Goal: Task Accomplishment & Management: Complete application form

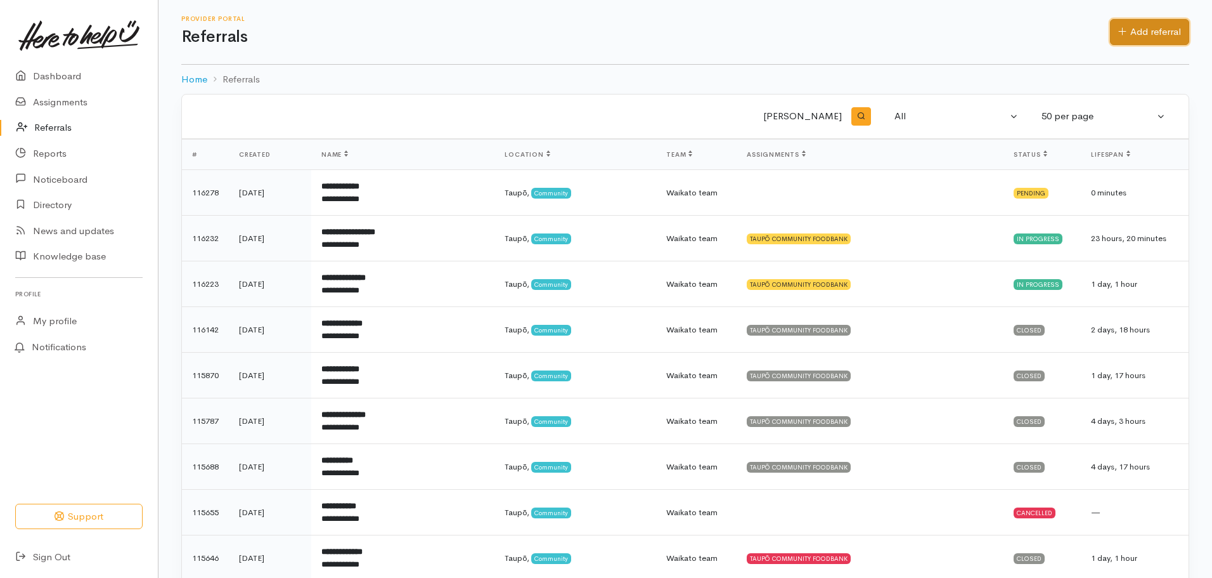
click at [1141, 28] on link "Add referral" at bounding box center [1149, 32] width 79 height 26
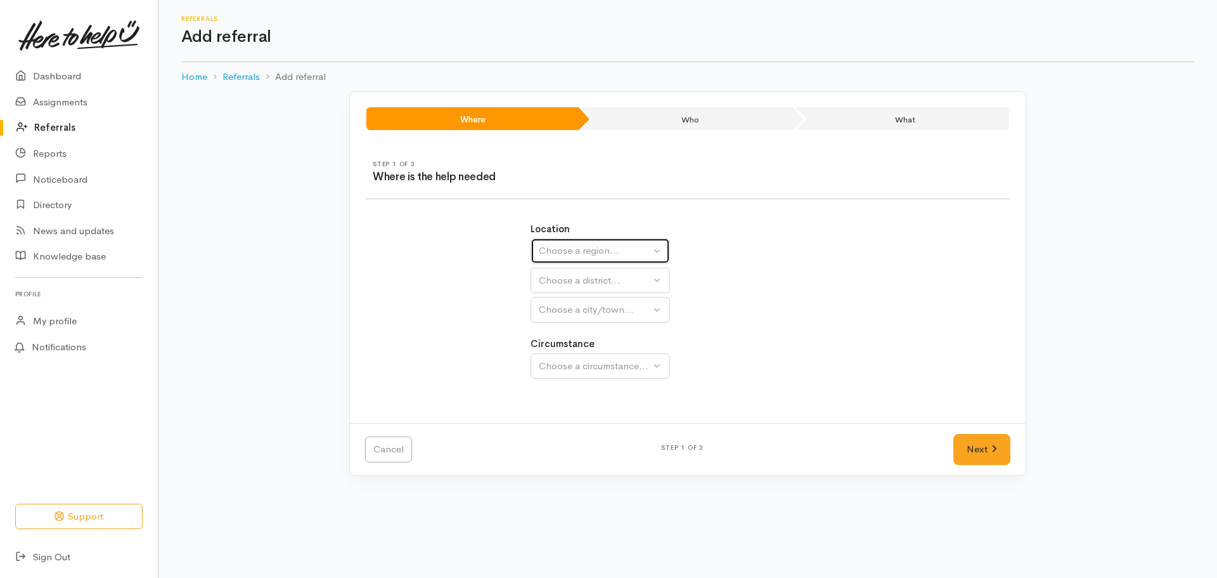
click at [585, 254] on div "Choose a region..." at bounding box center [595, 250] width 112 height 15
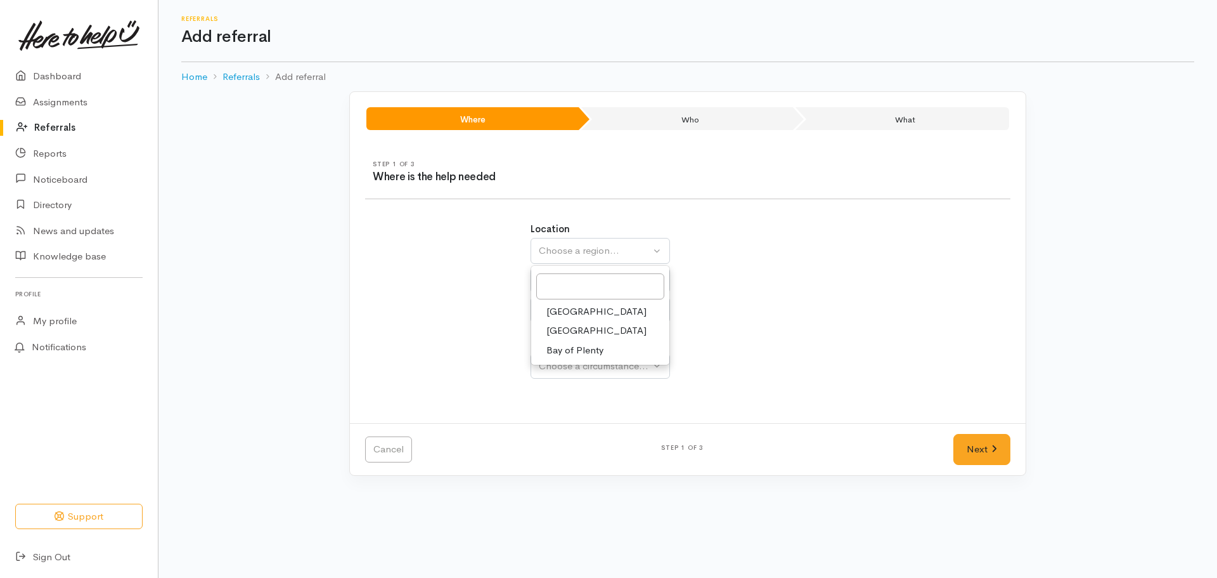
click at [574, 330] on span "Waikato" at bounding box center [597, 330] width 100 height 15
select select "3"
select select
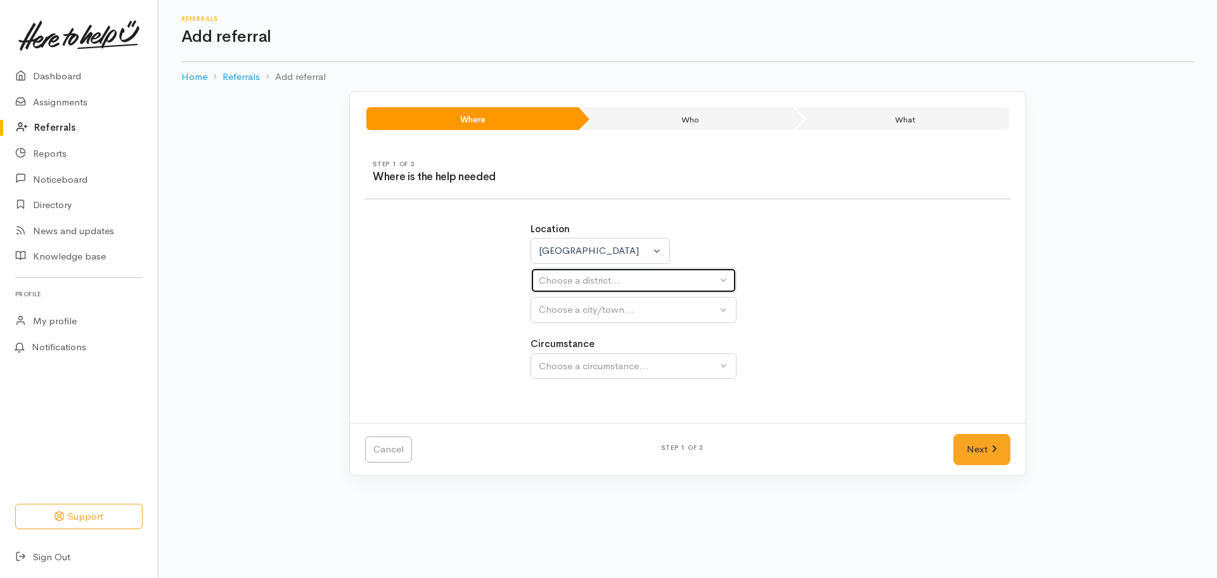
click at [588, 285] on div "Choose a district..." at bounding box center [628, 280] width 178 height 15
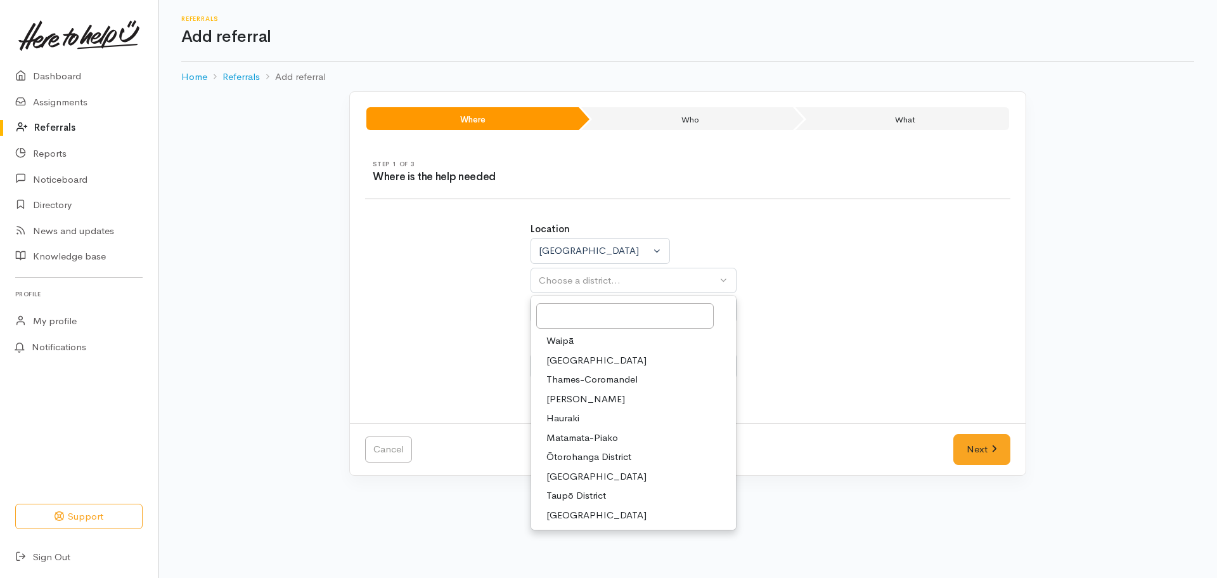
click at [566, 492] on span "Taupō District" at bounding box center [577, 495] width 60 height 15
select select "14"
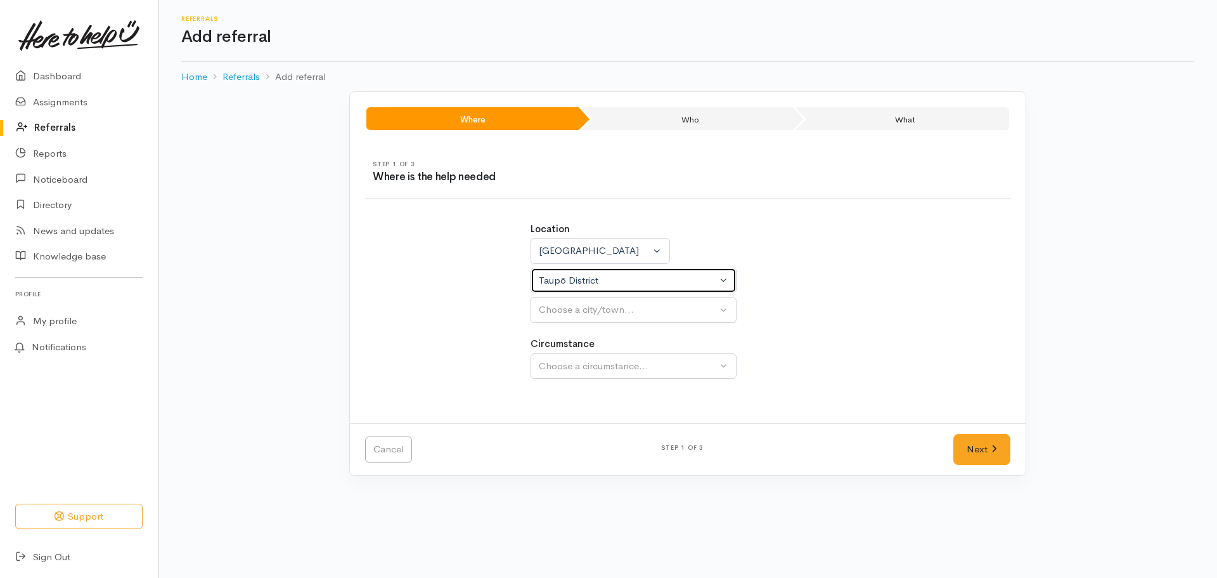
select select
click at [573, 306] on div "Choose a city/town..." at bounding box center [628, 309] width 178 height 15
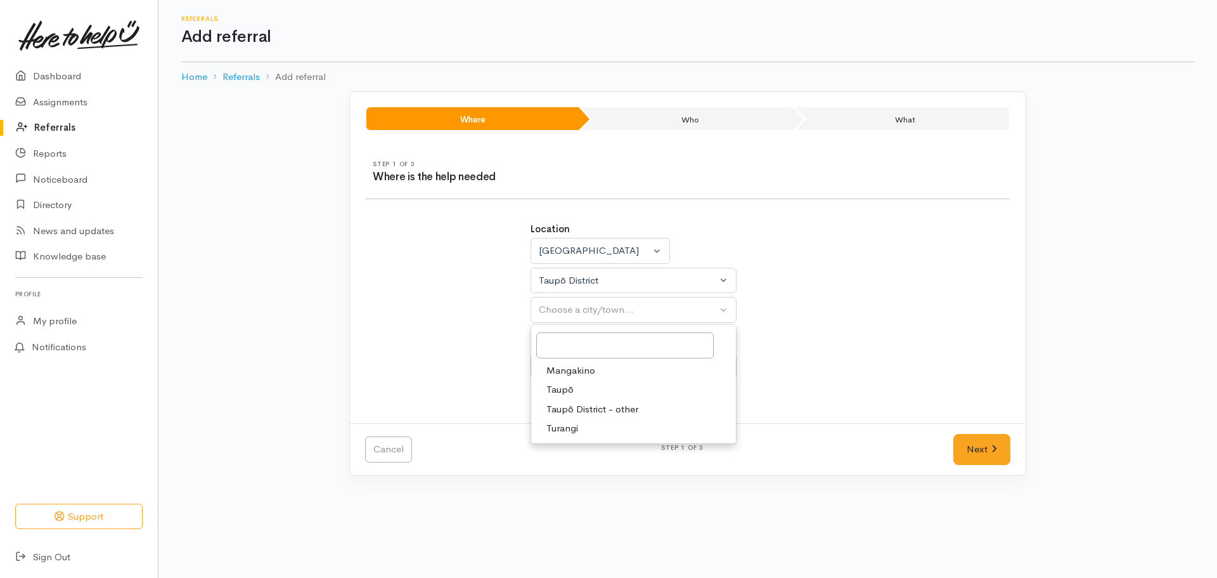
click at [568, 389] on span "Taupō" at bounding box center [560, 389] width 27 height 15
select select "183"
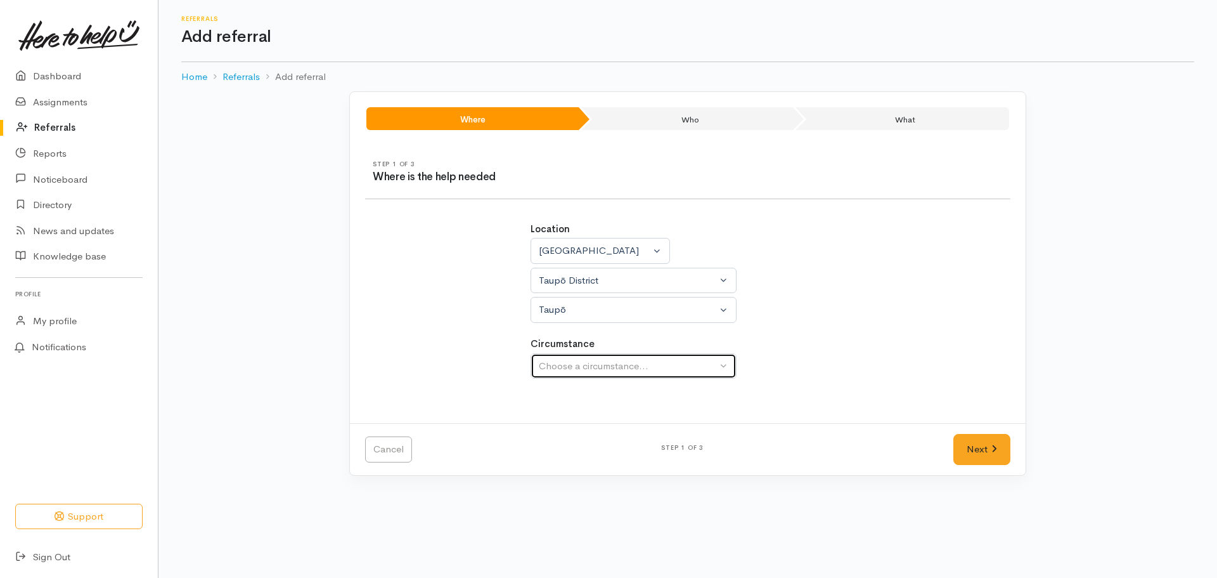
click at [629, 370] on div "Choose a circumstance..." at bounding box center [628, 366] width 178 height 15
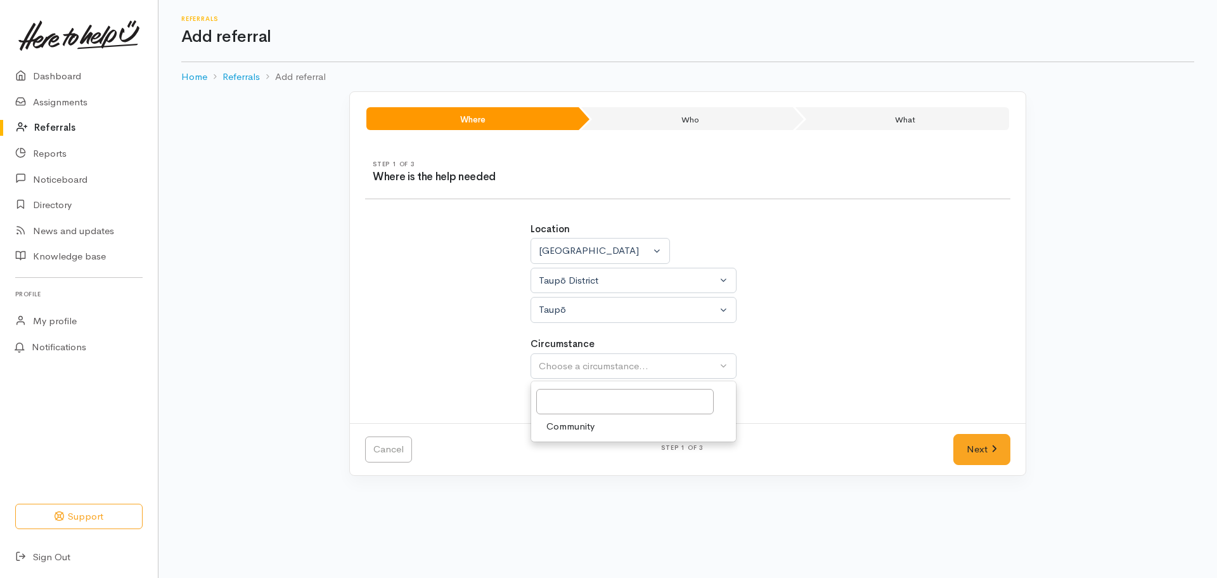
click at [576, 425] on span "Community" at bounding box center [571, 426] width 48 height 15
select select "2"
click at [998, 452] on link "Next" at bounding box center [982, 449] width 57 height 31
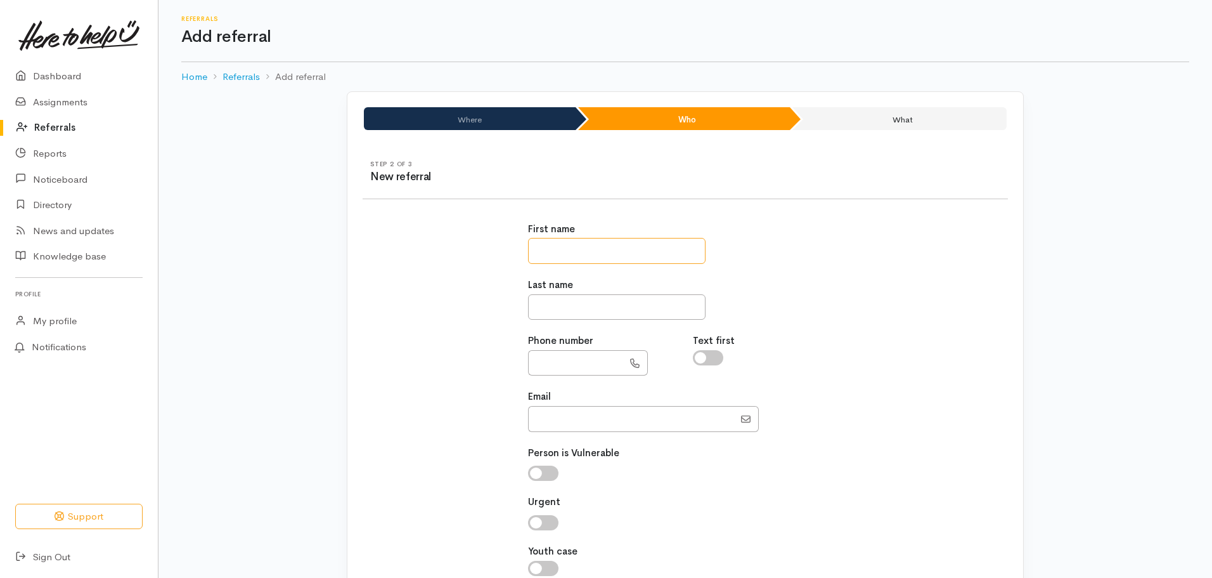
click at [556, 257] on input "text" at bounding box center [617, 251] width 178 height 26
type input "*****"
type input "******"
drag, startPoint x: 557, startPoint y: 366, endPoint x: 602, endPoint y: 406, distance: 60.6
click at [559, 366] on input "**********" at bounding box center [575, 363] width 95 height 26
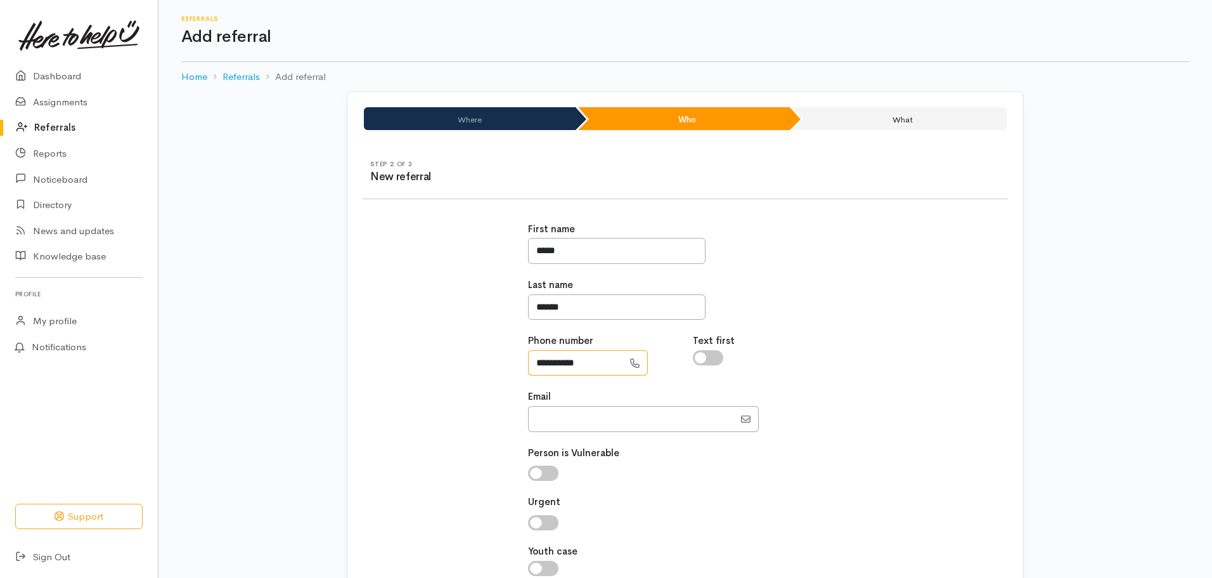
type input "**********"
click at [560, 412] on input "Email" at bounding box center [631, 419] width 206 height 26
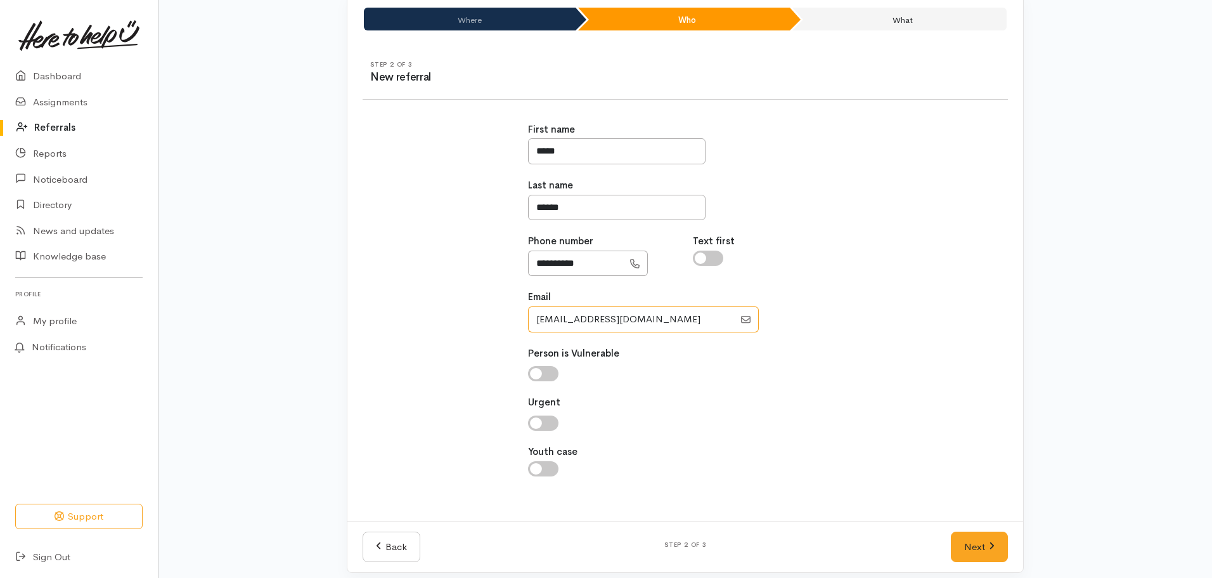
scroll to position [110, 0]
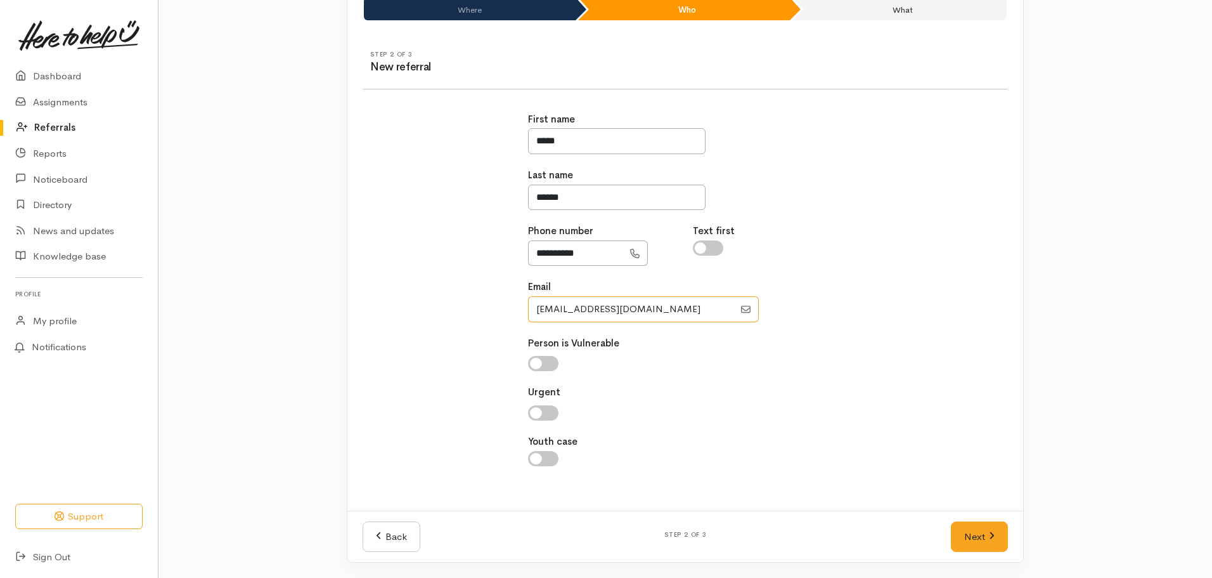
type input "gaznathan@gmail.com"
drag, startPoint x: 538, startPoint y: 368, endPoint x: 665, endPoint y: 434, distance: 142.6
click at [580, 387] on div "**********" at bounding box center [686, 296] width 330 height 398
drag, startPoint x: 983, startPoint y: 522, endPoint x: 820, endPoint y: 503, distance: 164.1
click at [983, 524] on link "Next" at bounding box center [979, 536] width 57 height 31
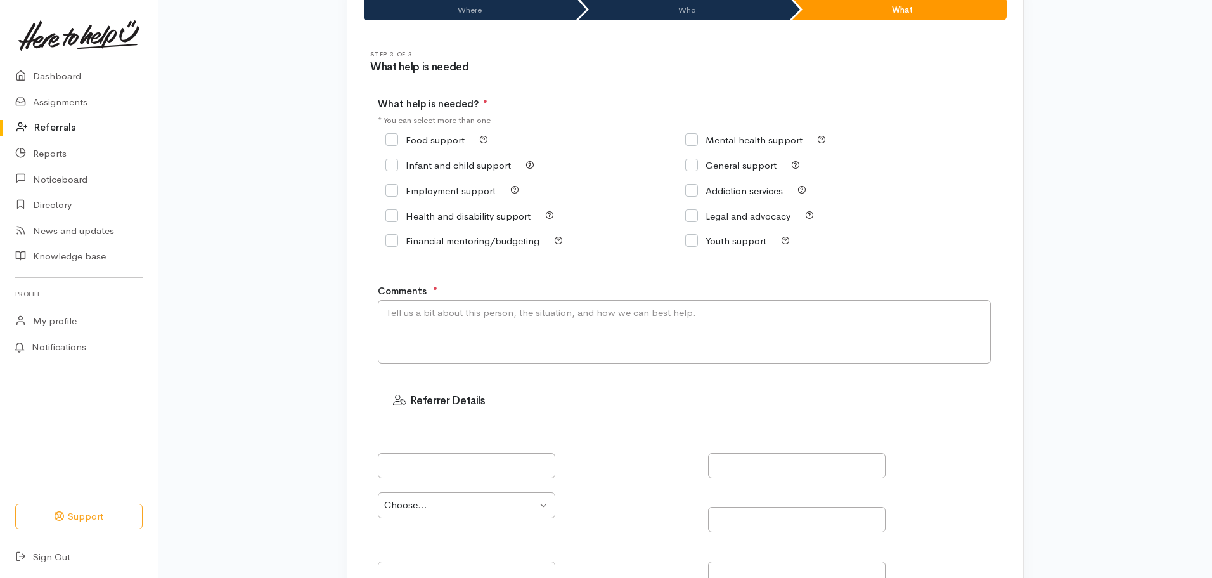
drag, startPoint x: 396, startPoint y: 141, endPoint x: 425, endPoint y: 335, distance: 196.3
click at [395, 141] on input "Food support" at bounding box center [424, 140] width 79 height 10
checkbox input "true"
click at [429, 321] on textarea "Comments" at bounding box center [684, 331] width 613 height 63
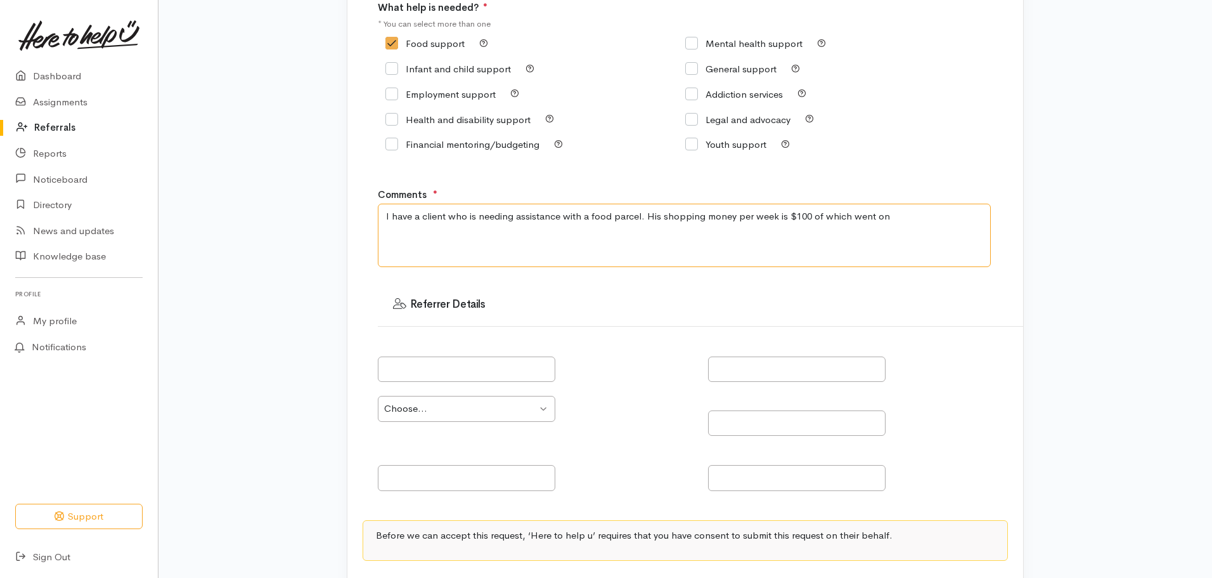
scroll to position [196, 0]
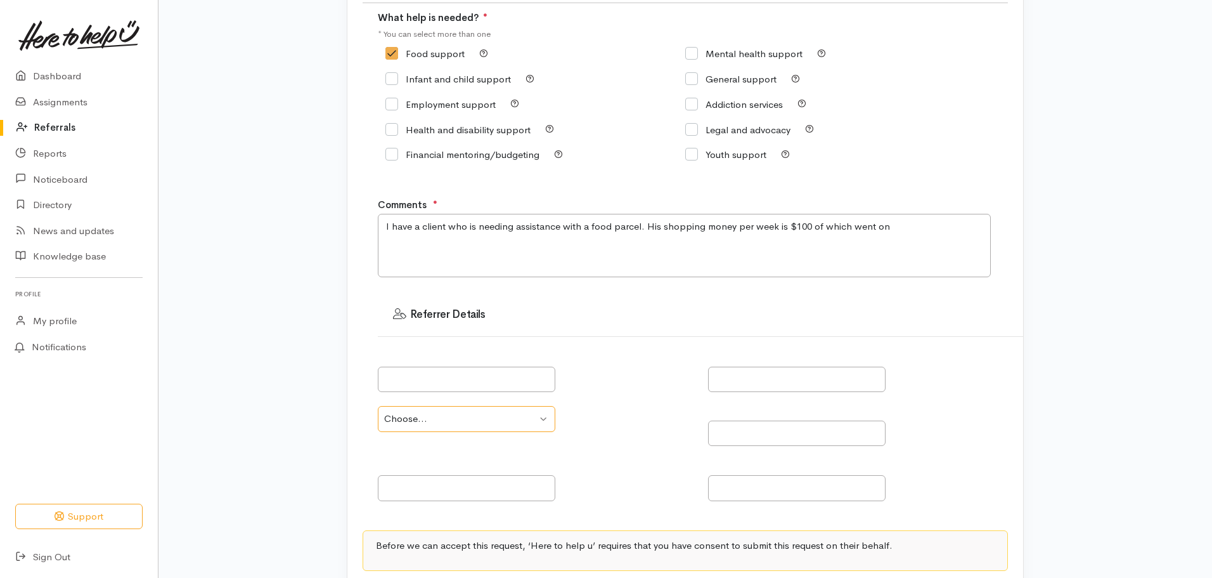
click at [540, 420] on select "Choose... Community provider Health provider Government agency Other" at bounding box center [467, 419] width 178 height 26
click at [615, 388] on div at bounding box center [535, 372] width 315 height 40
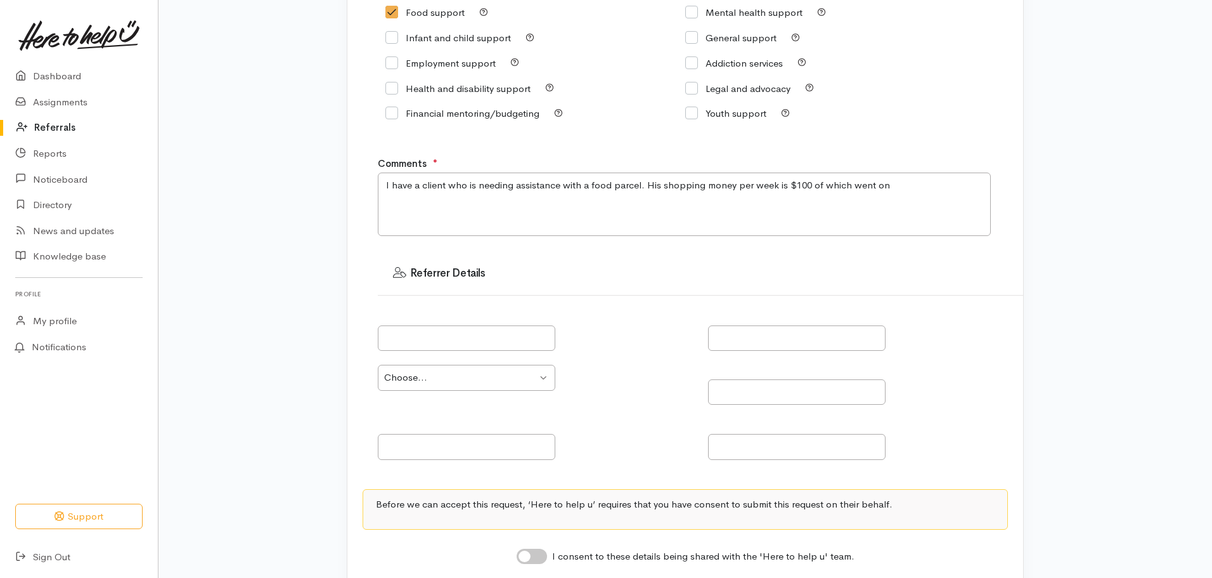
scroll to position [259, 0]
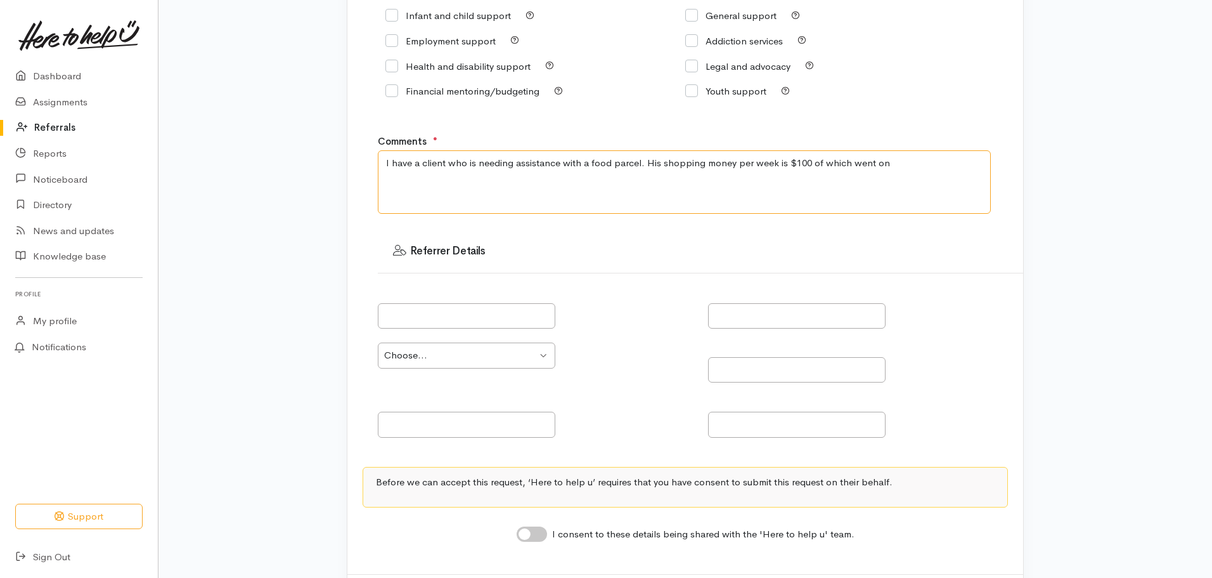
click at [891, 164] on textarea "I have a client who is needing assistance with a food parcel. His shopping mone…" at bounding box center [684, 181] width 613 height 63
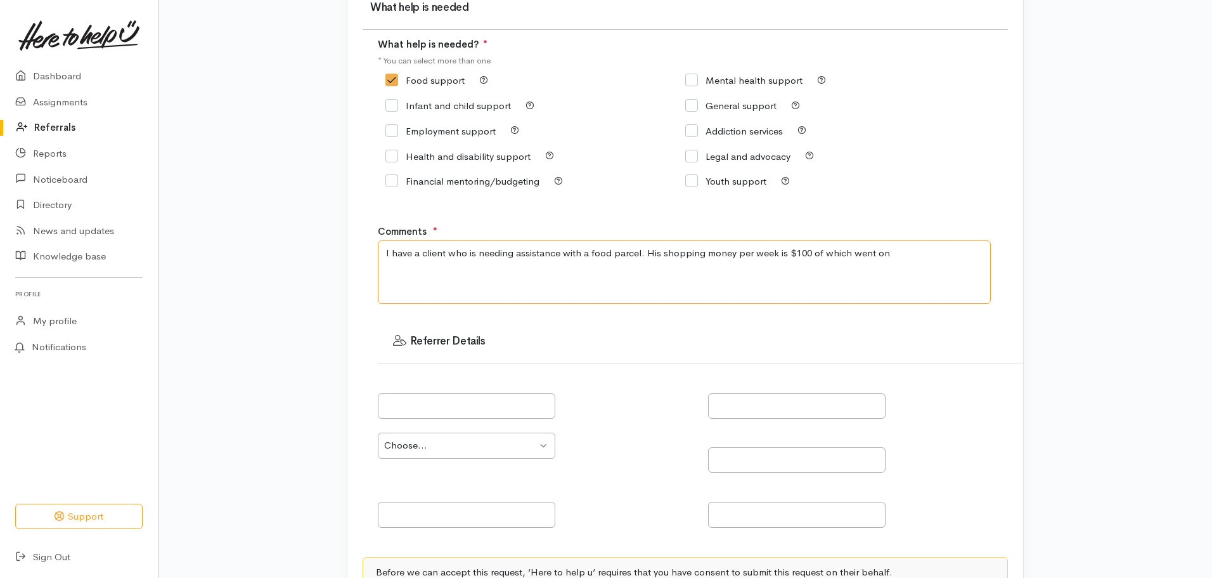
scroll to position [133, 0]
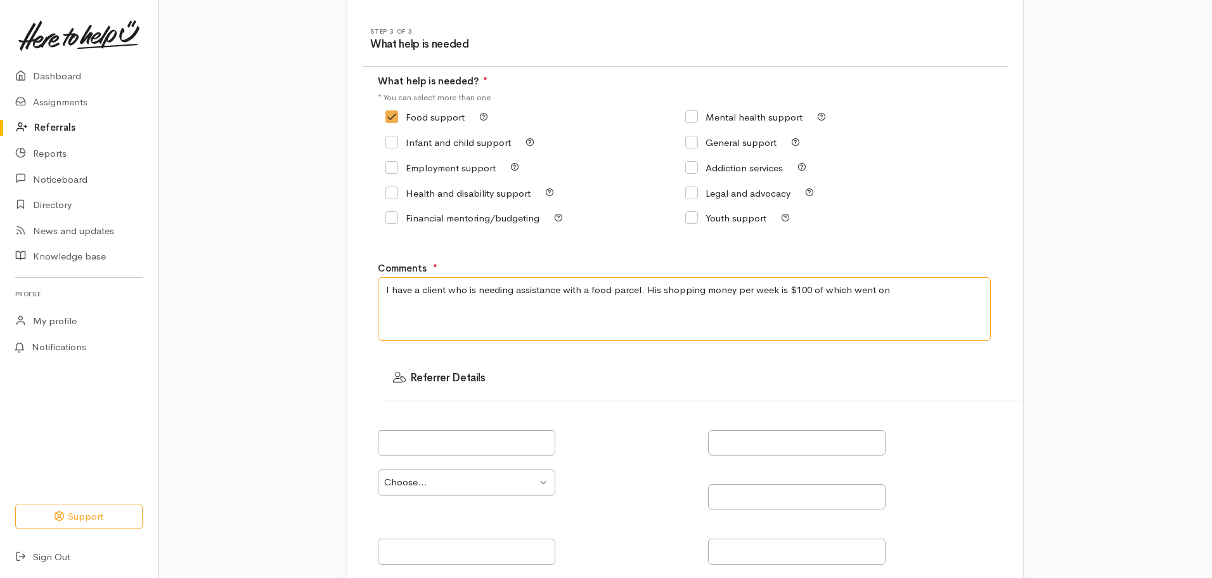
click at [891, 287] on textarea "I have a client who is needing assistance with a food parcel. His shopping mone…" at bounding box center [684, 308] width 613 height 63
click at [639, 304] on textarea "I have a client who is needing assistance with a food parcel. His shopping mone…" at bounding box center [684, 308] width 613 height 63
click at [644, 306] on textarea "I have a client who is needing assistance with a food parcel. His shopping mone…" at bounding box center [684, 308] width 613 height 63
click at [502, 307] on textarea "I have a client who is needing assistance with a food parcel. His shopping mone…" at bounding box center [684, 308] width 613 height 63
drag, startPoint x: 654, startPoint y: 306, endPoint x: 649, endPoint y: 363, distance: 57.2
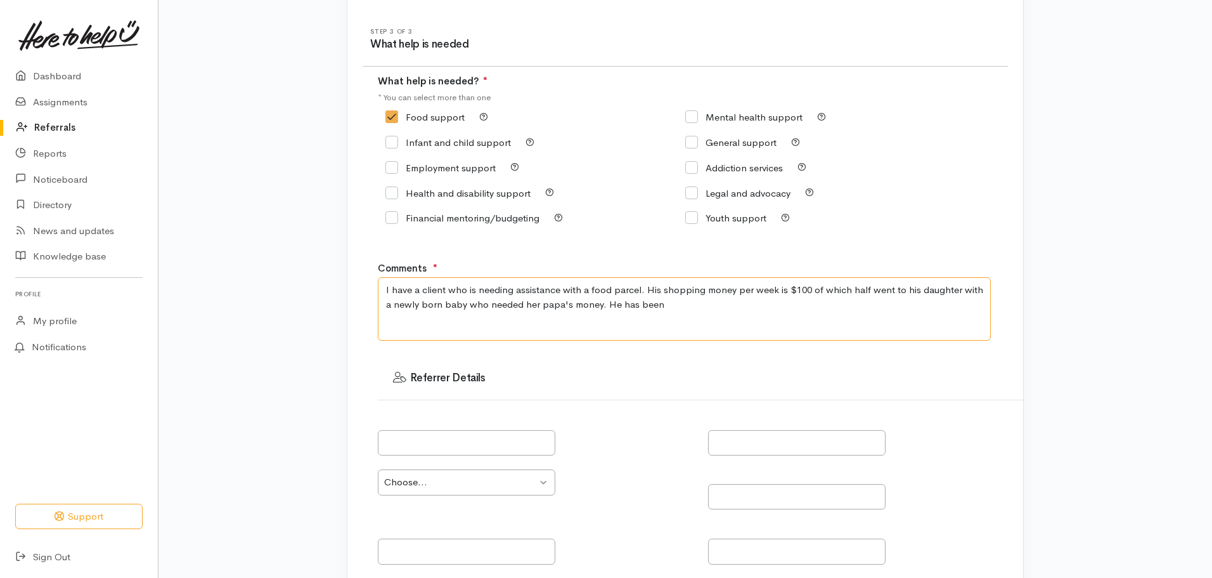
click at [655, 308] on textarea "I have a client who is needing assistance with a food parcel. His shopping mone…" at bounding box center [684, 308] width 613 height 63
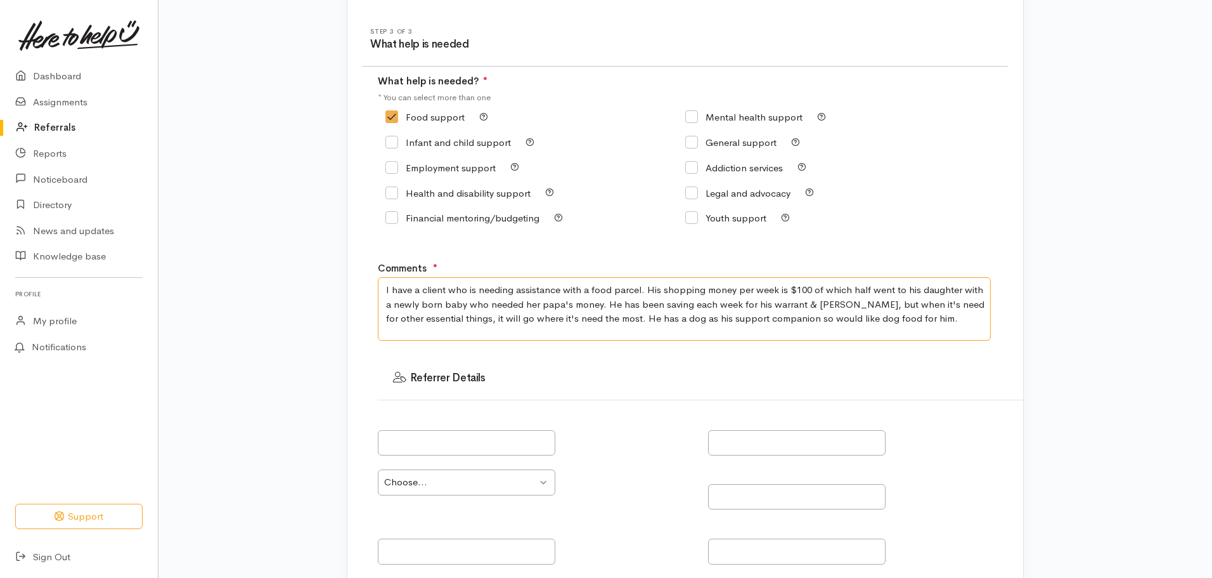
drag, startPoint x: 596, startPoint y: 305, endPoint x: 602, endPoint y: 312, distance: 9.4
click at [596, 307] on textarea "I have a client who is needing assistance with a food parcel. His shopping mone…" at bounding box center [684, 308] width 613 height 63
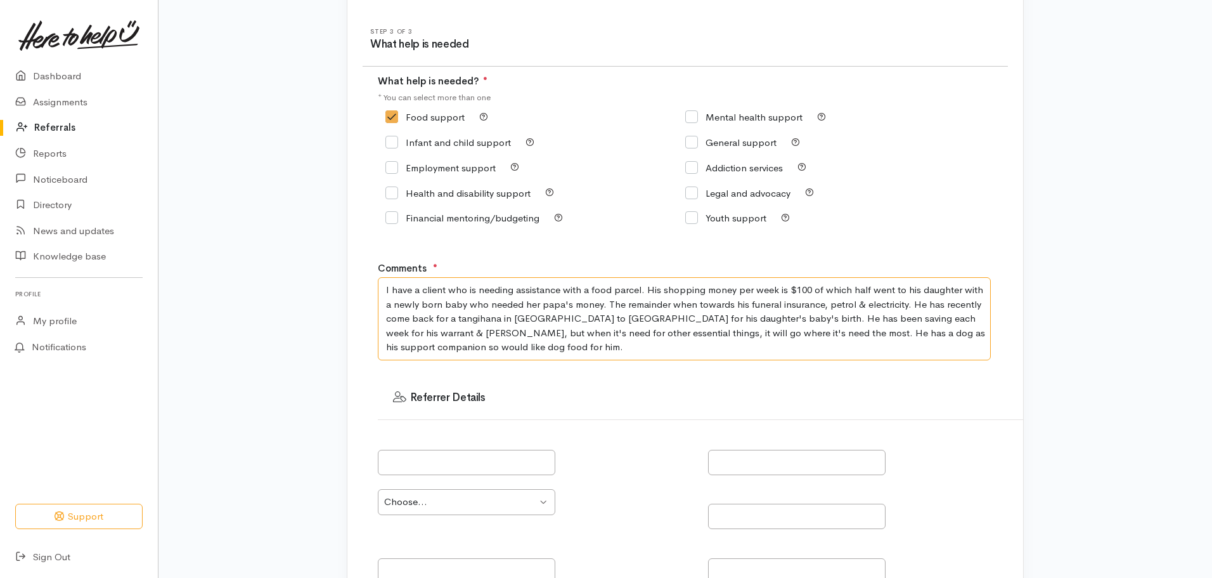
click at [596, 304] on textarea "I have a client who is needing assistance with a food parcel. His shopping mone…" at bounding box center [684, 318] width 613 height 83
drag, startPoint x: 670, startPoint y: 301, endPoint x: 674, endPoint y: 310, distance: 9.7
click at [670, 302] on textarea "I have a client who is needing assistance with a food parcel. His shopping mone…" at bounding box center [684, 318] width 613 height 83
click at [413, 352] on textarea "I have a client who is needing assistance with a food parcel. His shopping mone…" at bounding box center [684, 318] width 613 height 83
click at [898, 308] on textarea "I have a client who is needing assistance with a food parcel. His shopping mone…" at bounding box center [684, 318] width 613 height 83
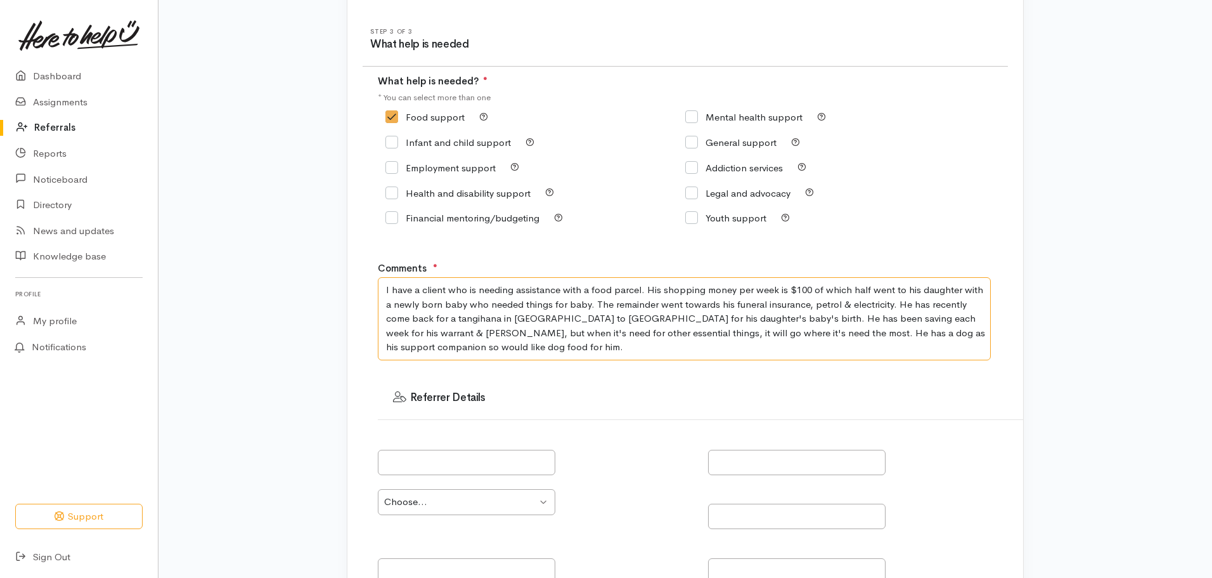
click at [412, 347] on textarea "I have a client who is needing assistance with a food parcel. His shopping mone…" at bounding box center [684, 318] width 613 height 83
click at [897, 305] on textarea "I have a client who is needing assistance with a food parcel. His shopping mone…" at bounding box center [684, 318] width 613 height 83
click at [886, 302] on textarea "I have a client who is needing assistance with a food parcel. His shopping mone…" at bounding box center [684, 318] width 613 height 83
click at [709, 319] on textarea "I have a client who is needing assistance with a food parcel. His shopping mone…" at bounding box center [684, 318] width 613 height 83
click at [406, 349] on textarea "I have a client who is needing assistance with a food parcel. His shopping mone…" at bounding box center [684, 318] width 613 height 83
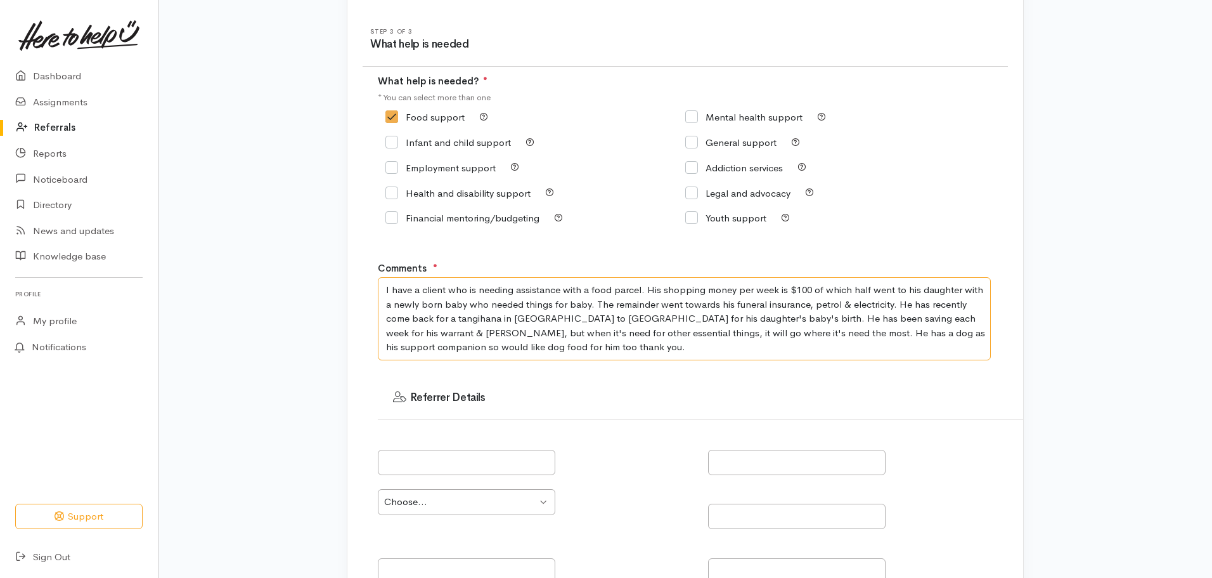
click at [457, 349] on textarea "I have a client who is needing assistance with a food parcel. His shopping mone…" at bounding box center [684, 318] width 613 height 83
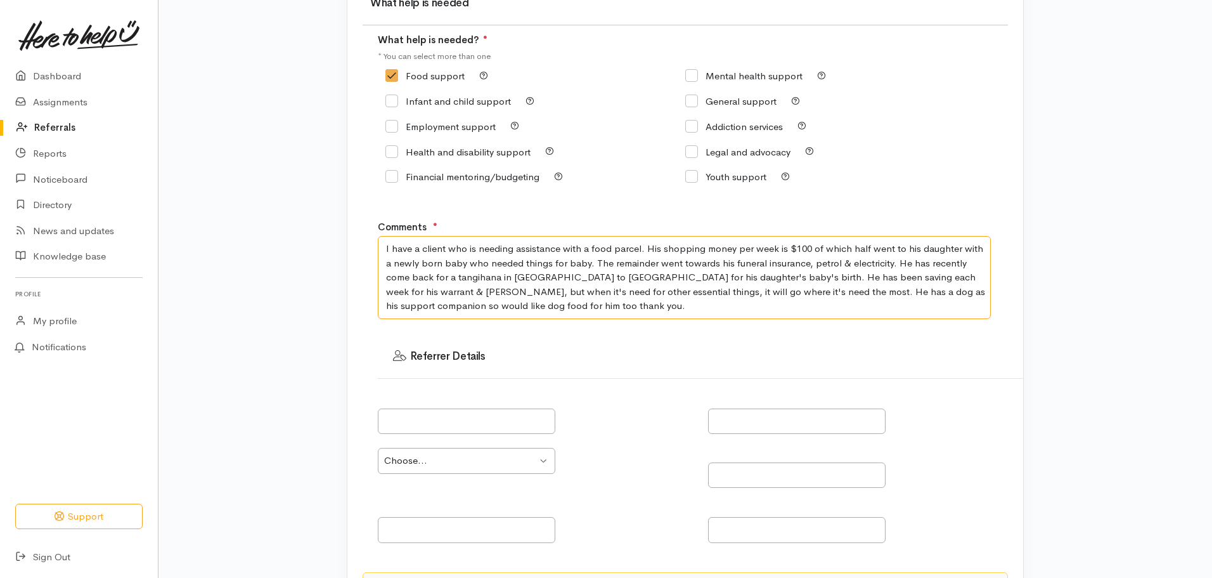
scroll to position [196, 0]
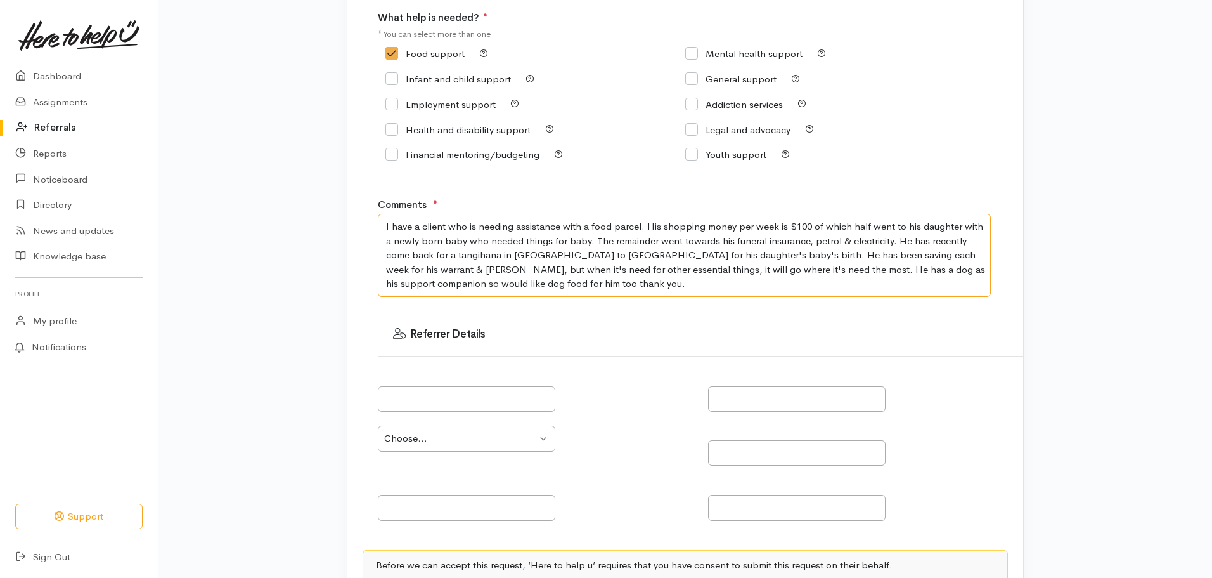
type textarea "I have a client who is needing assistance with a food parcel. His shopping mone…"
click at [484, 394] on input "text" at bounding box center [467, 399] width 178 height 26
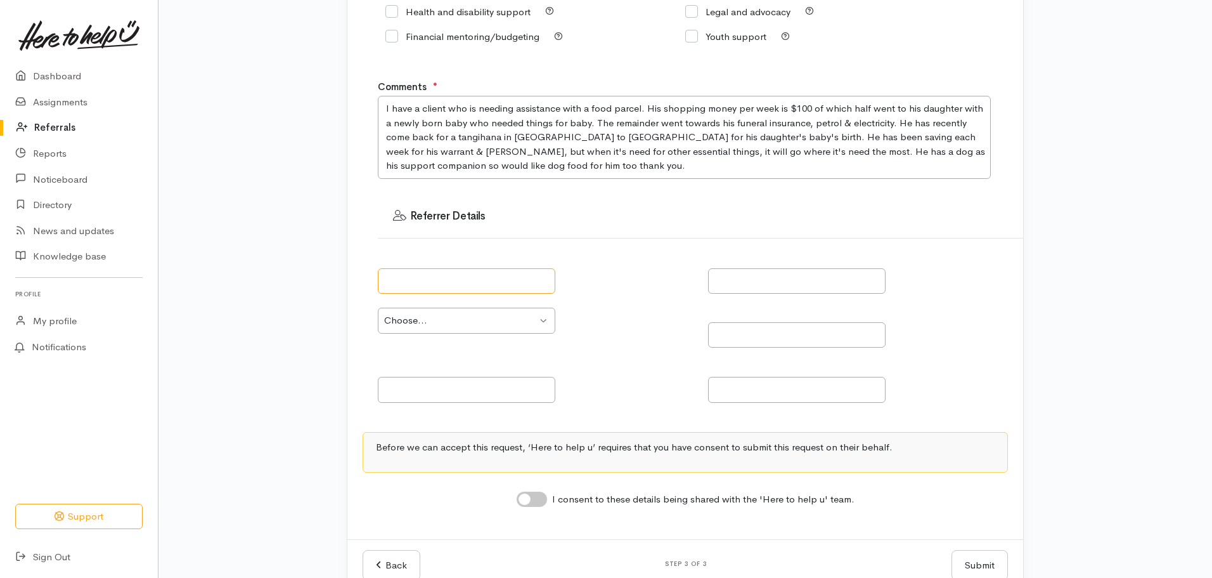
scroll to position [323, 0]
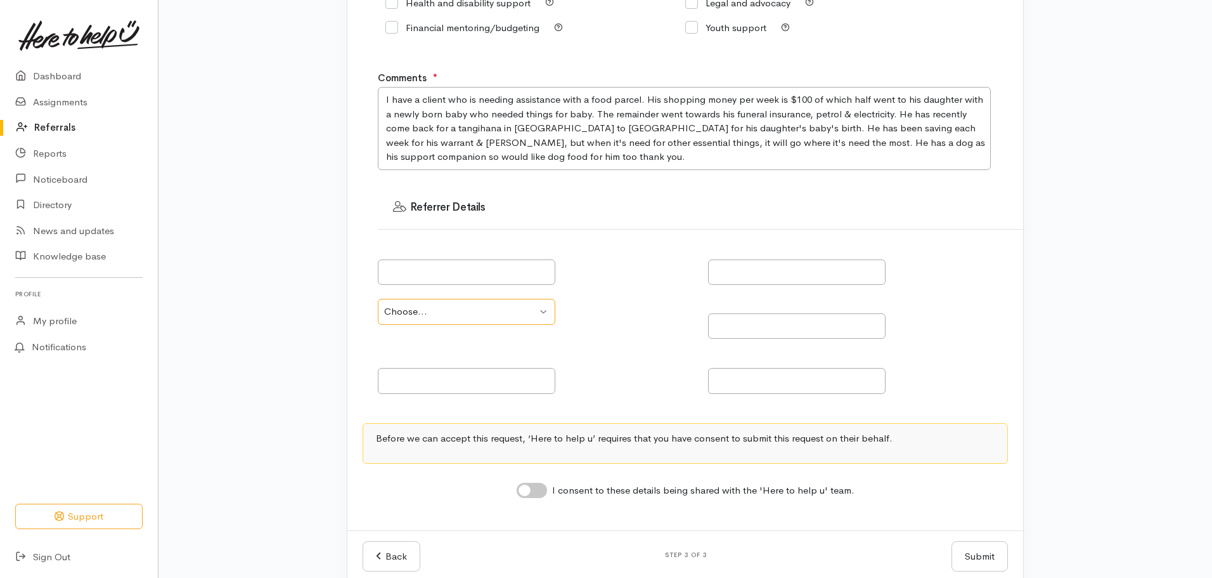
click at [517, 316] on select "Choose... Community provider Health provider Government agency Other" at bounding box center [467, 312] width 178 height 26
click at [450, 310] on select "Choose... Community provider Health provider Government agency Other" at bounding box center [467, 312] width 178 height 26
click at [517, 386] on input "text" at bounding box center [467, 381] width 178 height 26
click at [462, 210] on h3 "Referrer Details" at bounding box center [700, 207] width 615 height 13
click at [442, 276] on input "text" at bounding box center [467, 272] width 178 height 26
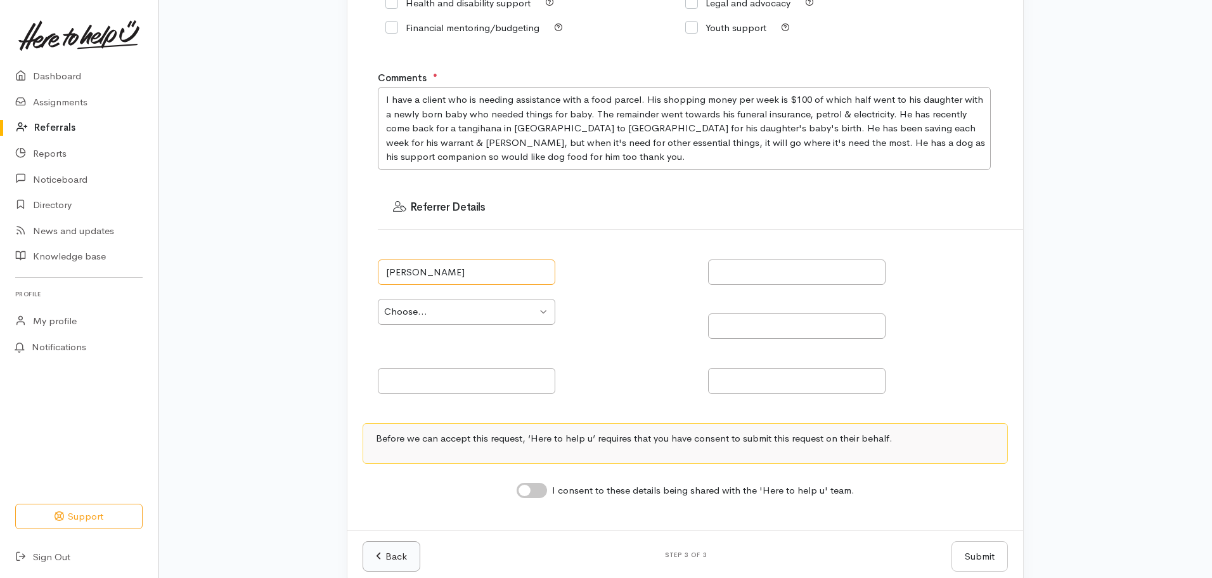
type input "[PERSON_NAME]"
drag, startPoint x: 391, startPoint y: 555, endPoint x: 611, endPoint y: 483, distance: 230.8
click at [392, 555] on link "Back" at bounding box center [392, 556] width 58 height 31
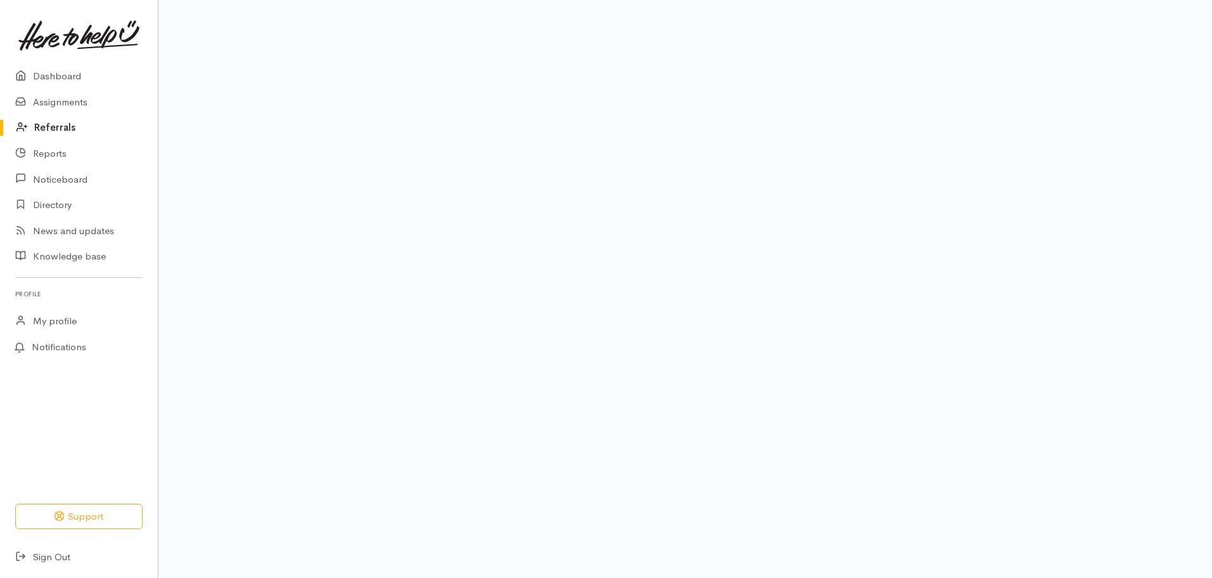
scroll to position [110, 0]
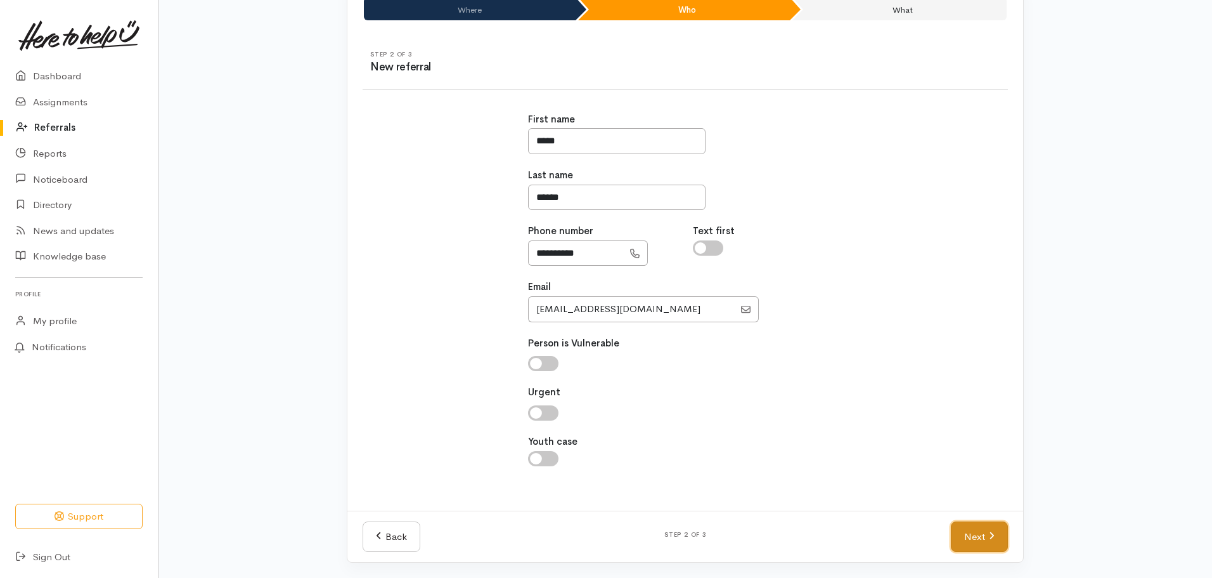
click at [983, 536] on link "Next" at bounding box center [979, 536] width 57 height 31
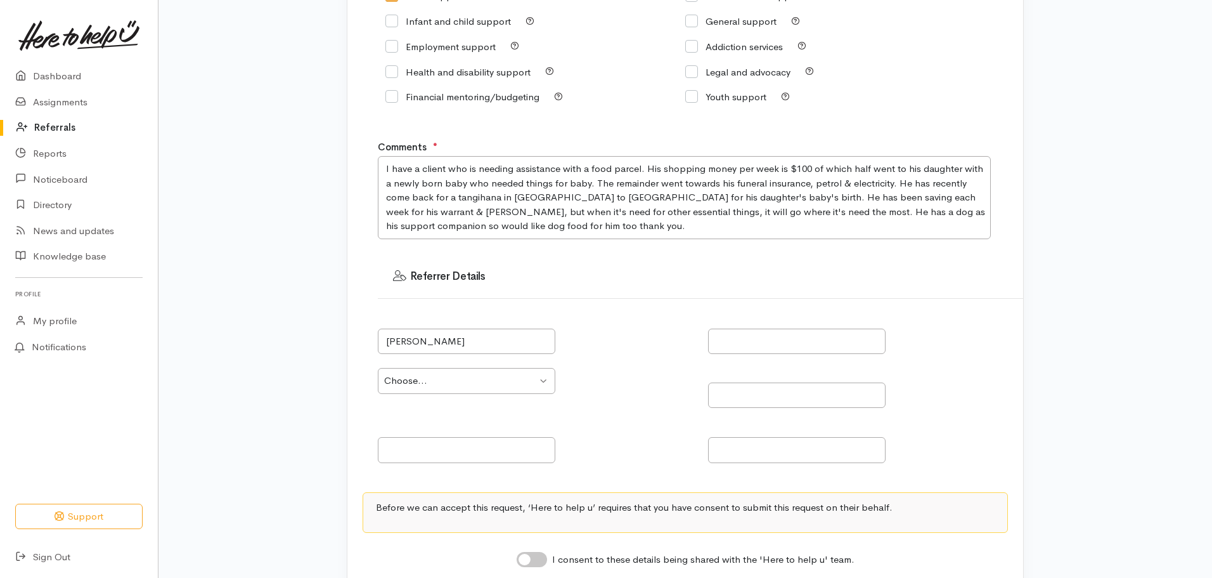
scroll to position [300, 0]
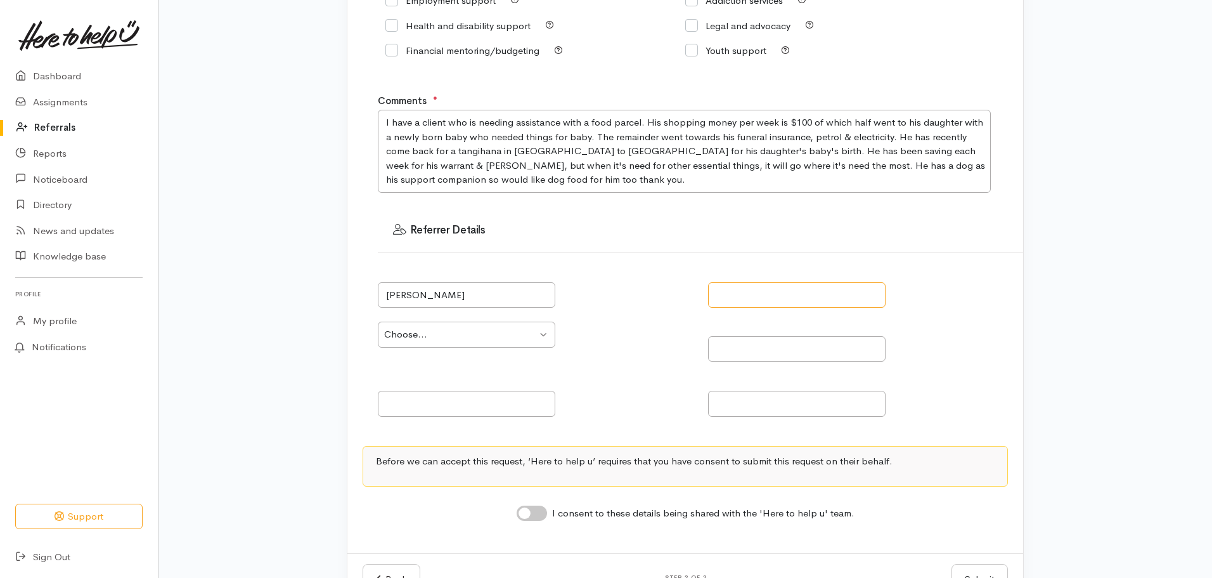
click at [737, 297] on input "text" at bounding box center [797, 295] width 178 height 26
type input "Budget House Taupo"
click at [545, 335] on select "Choose... Community provider Health provider Government agency Other" at bounding box center [467, 334] width 178 height 26
select select "186"
click at [378, 321] on select "Choose... Community provider Health provider Government agency Other" at bounding box center [467, 334] width 178 height 26
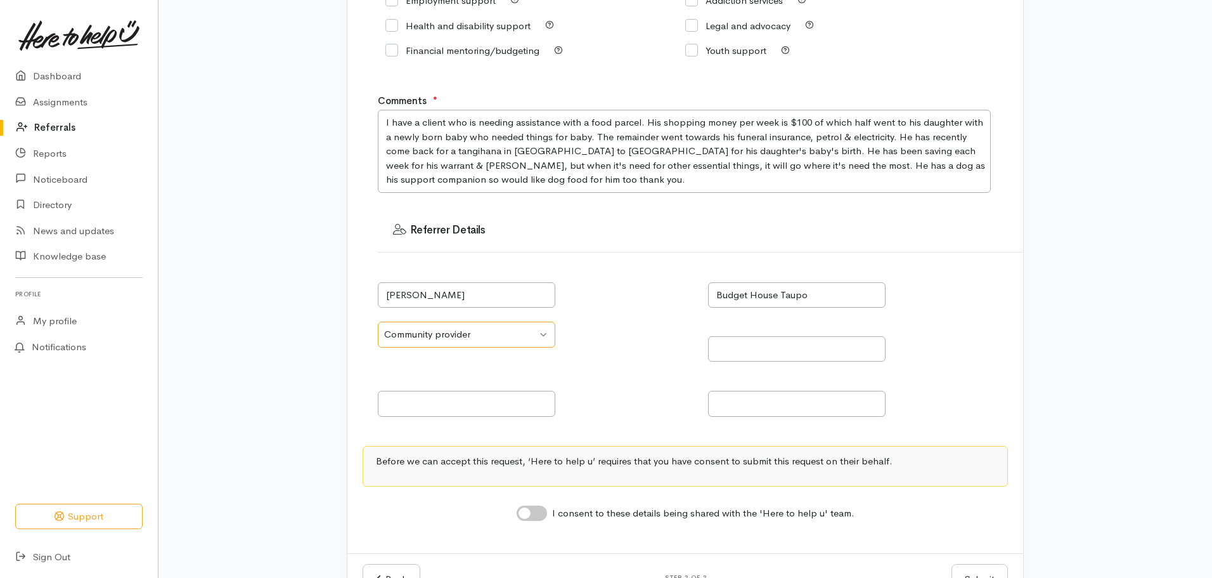
click at [543, 335] on select "Choose... Community provider Health provider Government agency Other" at bounding box center [467, 334] width 178 height 26
drag, startPoint x: 626, startPoint y: 371, endPoint x: 604, endPoint y: 415, distance: 49.1
click at [626, 372] on div "Tania Toma Budget House Taupo Choose... Community provider Health provider Gove…" at bounding box center [700, 349] width 661 height 163
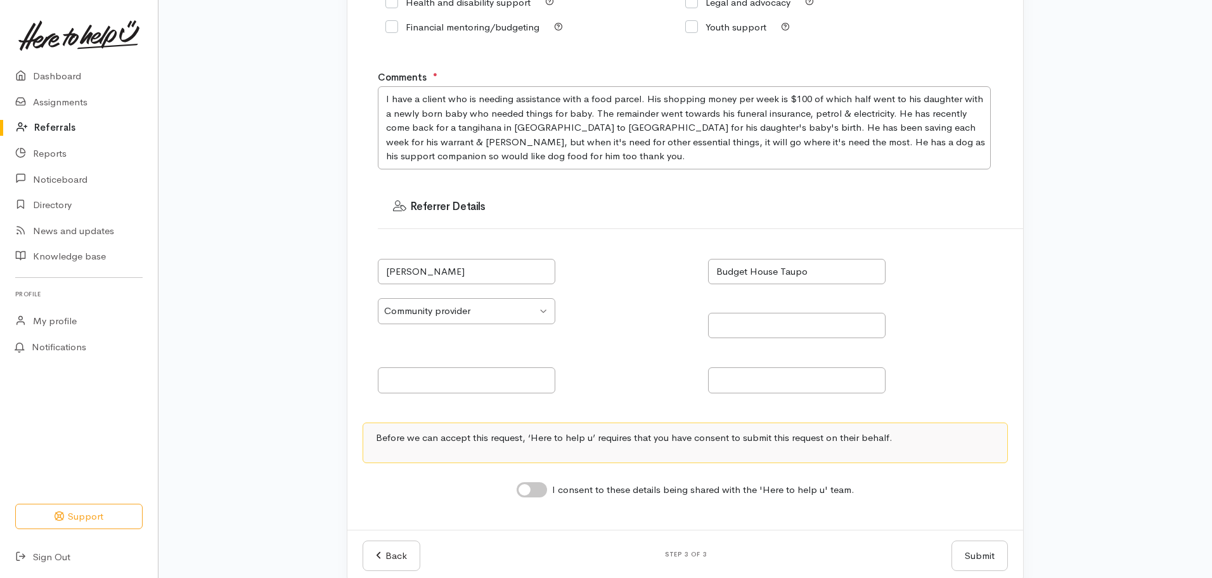
scroll to position [342, 0]
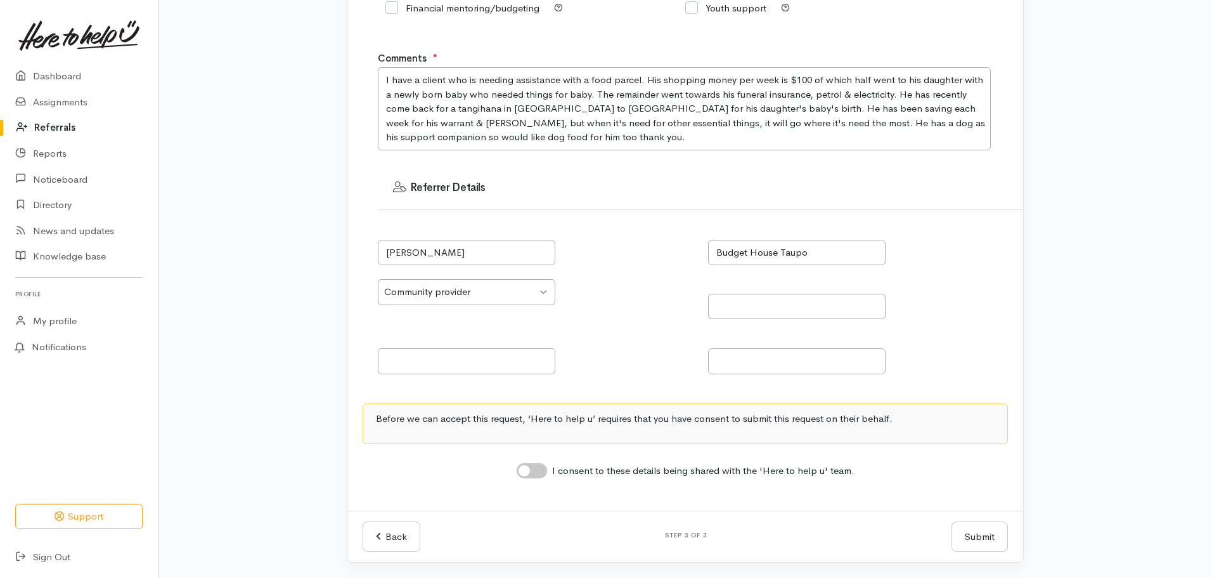
click at [543, 464] on input "I consent to these details being shared with the 'Here to help u' team." at bounding box center [532, 470] width 30 height 15
checkbox input "true"
drag, startPoint x: 540, startPoint y: 290, endPoint x: 541, endPoint y: 298, distance: 7.7
click at [540, 291] on select "Choose... Community provider Health provider Government agency Other" at bounding box center [467, 292] width 178 height 26
click at [682, 346] on div at bounding box center [535, 354] width 315 height 40
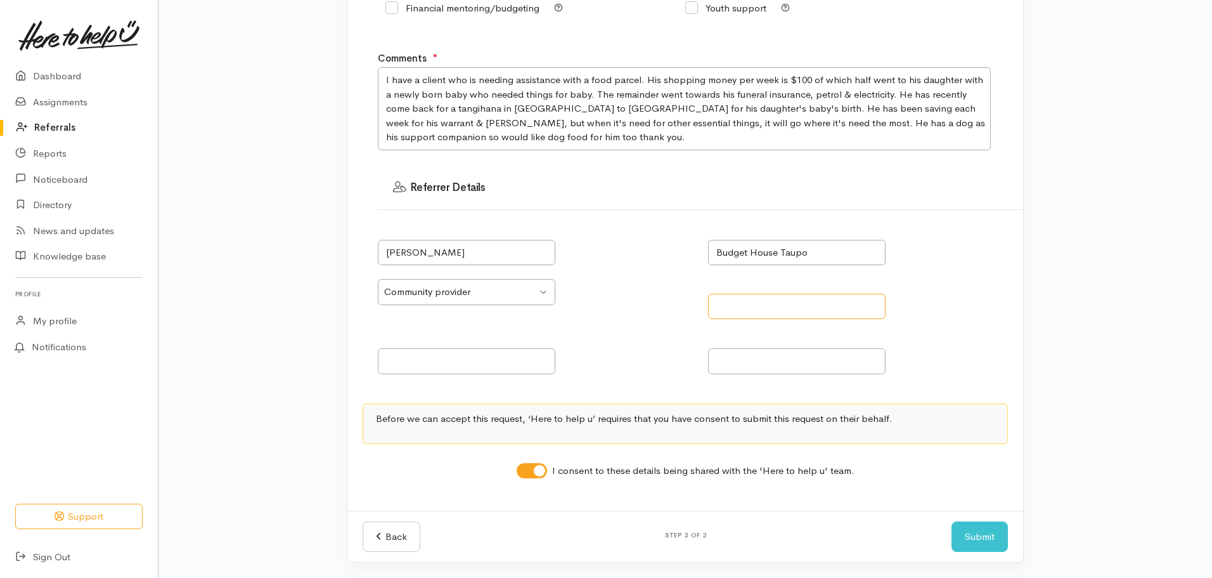
click at [781, 311] on input "text" at bounding box center [797, 307] width 178 height 26
type input "073771094"
click at [891, 495] on div "Step 3 of 3 What help is needed What help is needed? ● * You can select more th…" at bounding box center [685, 157] width 676 height 708
click at [400, 529] on link "Back" at bounding box center [392, 536] width 58 height 31
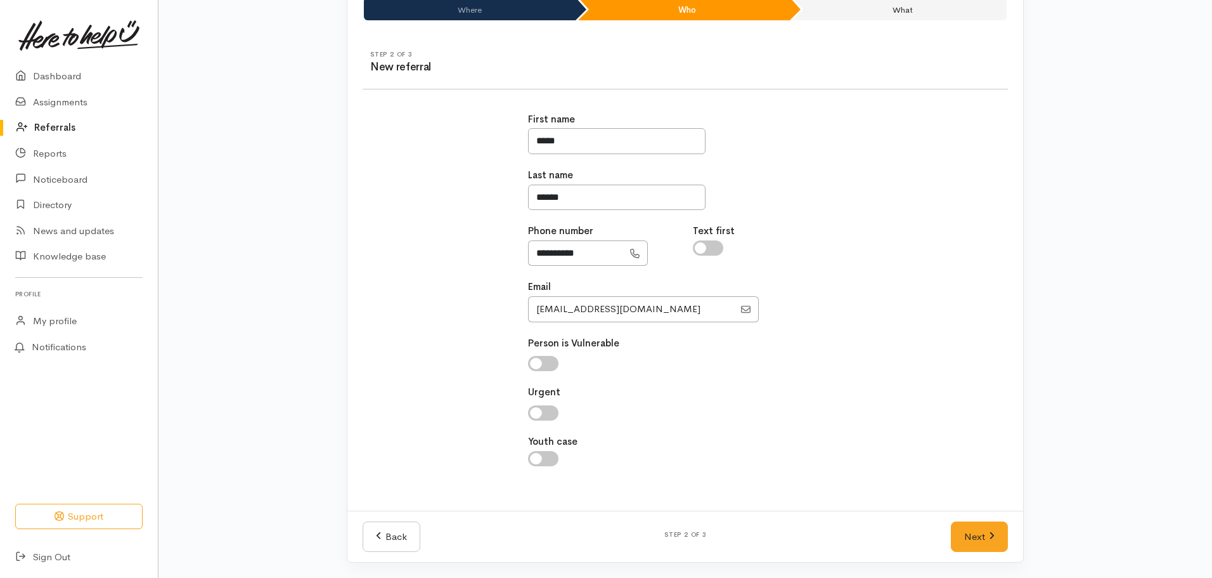
scroll to position [110, 0]
click at [987, 538] on link "Next" at bounding box center [979, 536] width 57 height 31
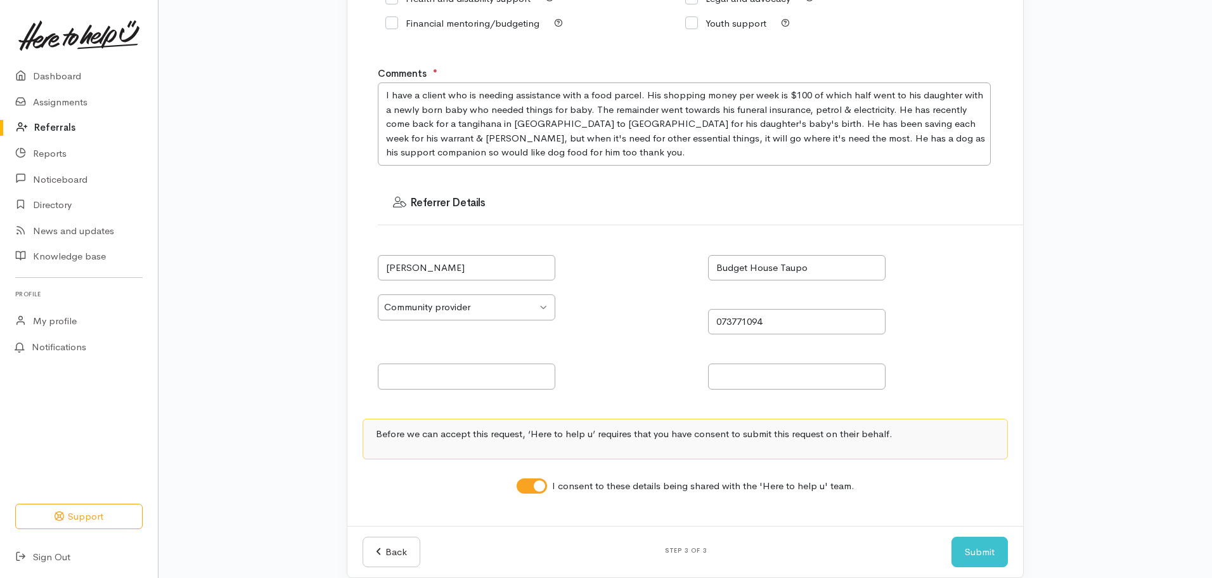
scroll to position [342, 0]
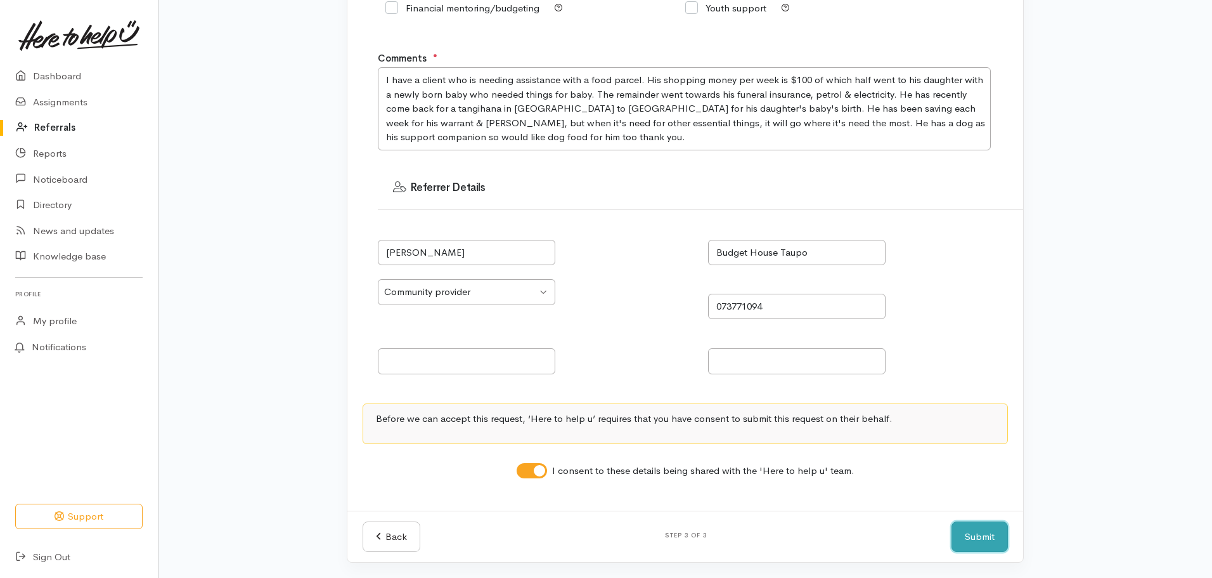
click at [981, 536] on button "Submit" at bounding box center [980, 536] width 56 height 31
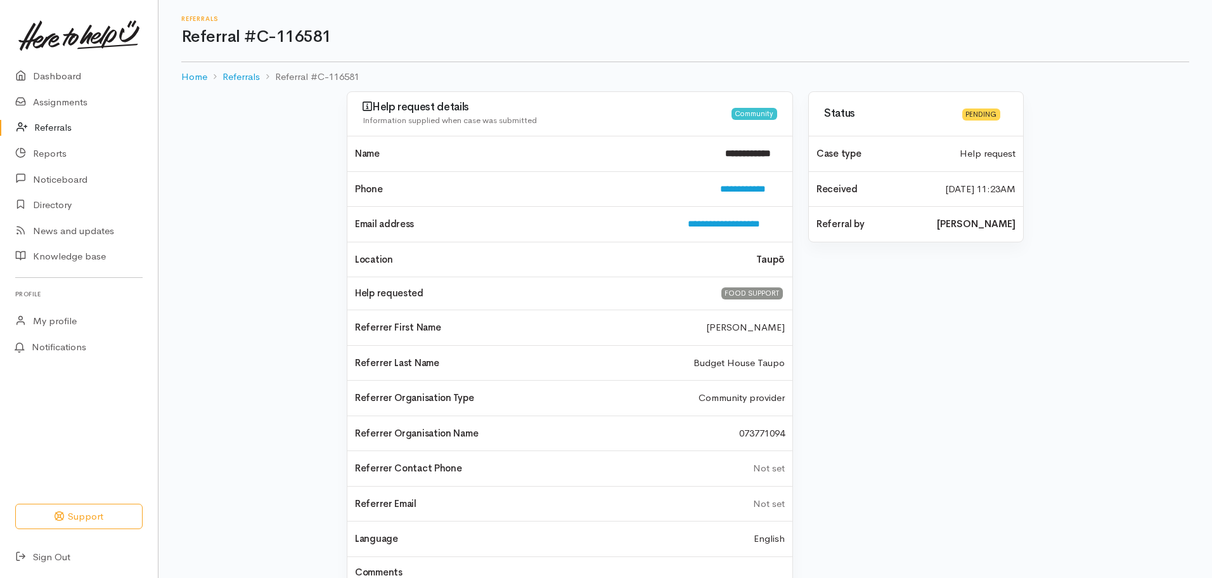
click at [226, 192] on div "**********" at bounding box center [686, 398] width 1054 height 615
click at [256, 160] on div "**********" at bounding box center [686, 398] width 1054 height 615
